Goal: Information Seeking & Learning: Learn about a topic

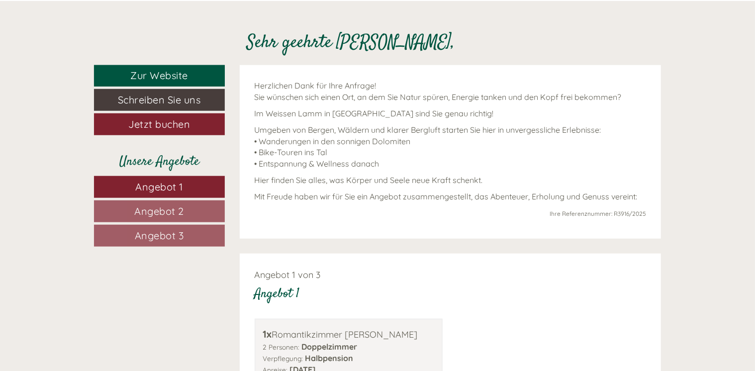
scroll to position [373, 0]
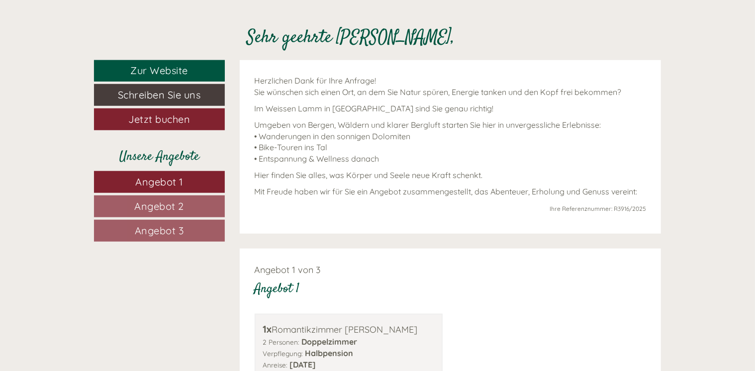
click at [166, 179] on span "Angebot 1" at bounding box center [160, 182] width 48 height 12
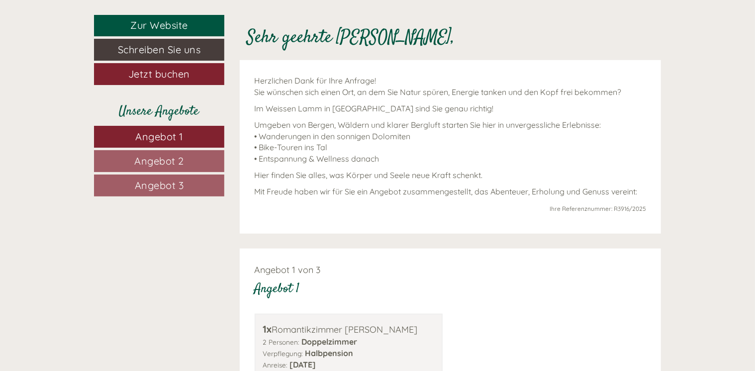
scroll to position [622, 0]
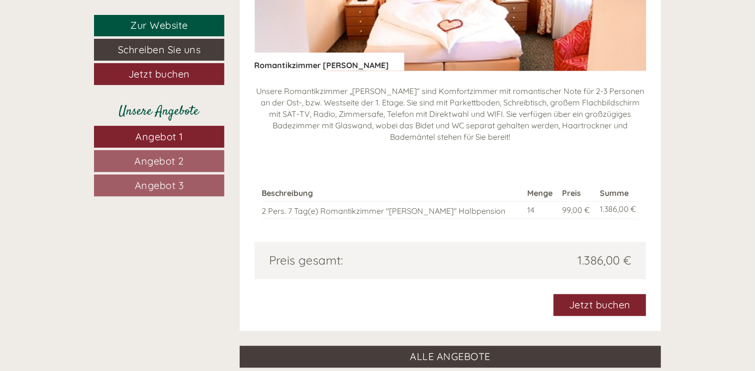
scroll to position [910, 0]
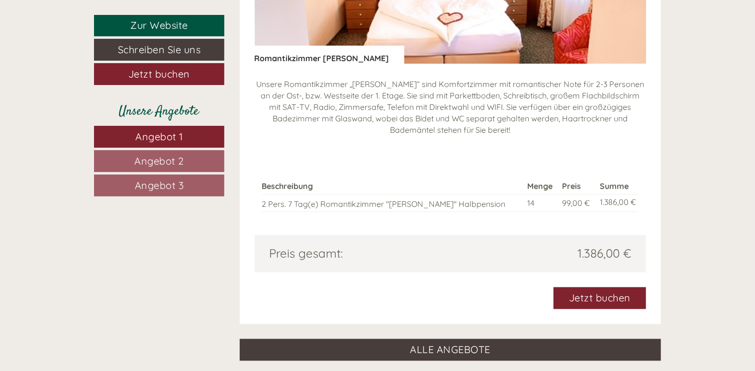
click at [173, 160] on span "Angebot 2" at bounding box center [159, 161] width 50 height 12
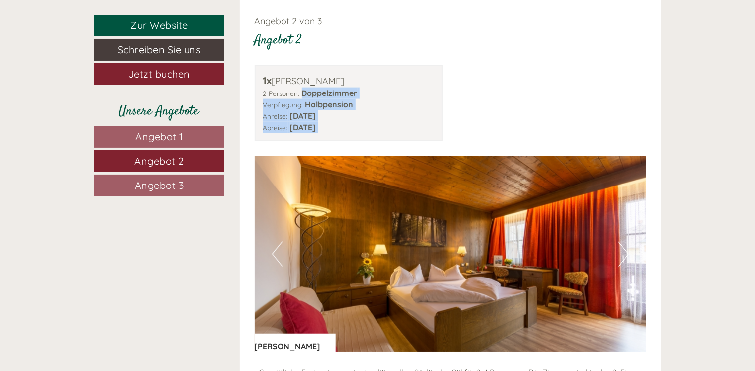
drag, startPoint x: 754, startPoint y: 95, endPoint x: 752, endPoint y: 154, distance: 58.7
drag, startPoint x: 752, startPoint y: 154, endPoint x: 745, endPoint y: 42, distance: 112.1
click at [153, 186] on span "Angebot 3" at bounding box center [159, 185] width 49 height 12
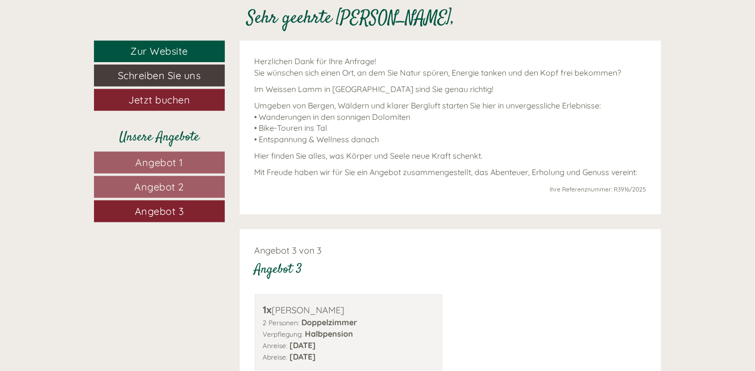
scroll to position [396, 0]
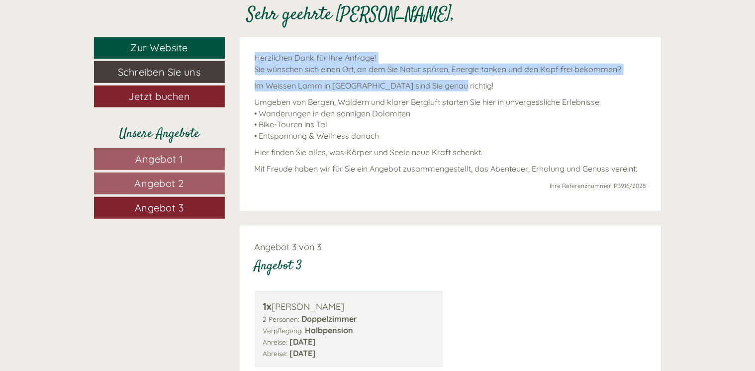
drag, startPoint x: 754, startPoint y: 48, endPoint x: 761, endPoint y: 91, distance: 43.3
